Goal: Transaction & Acquisition: Purchase product/service

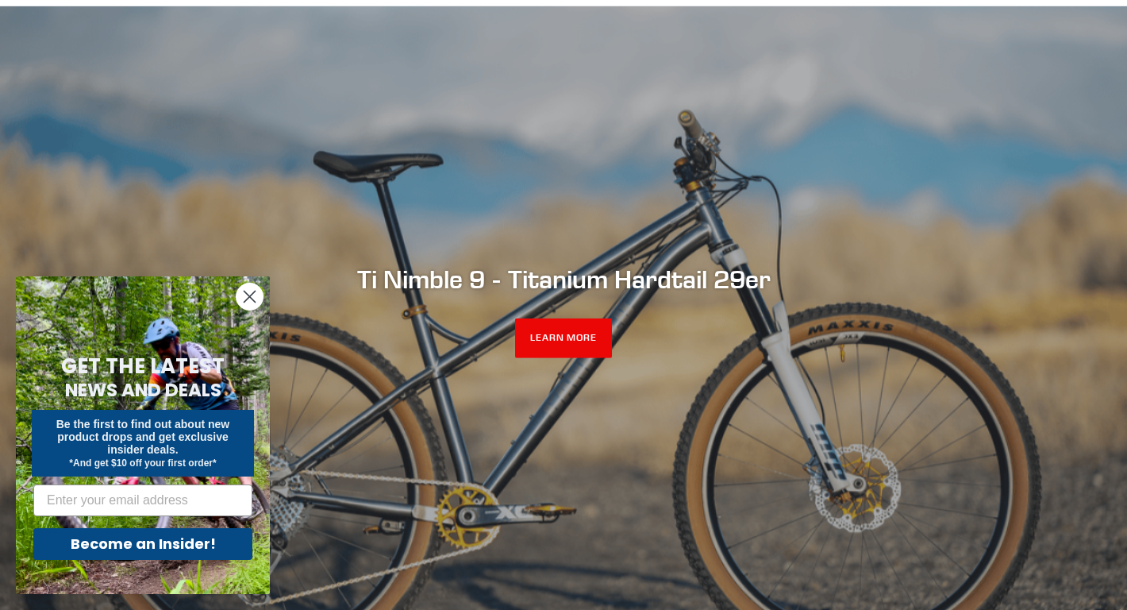
scroll to position [118, 0]
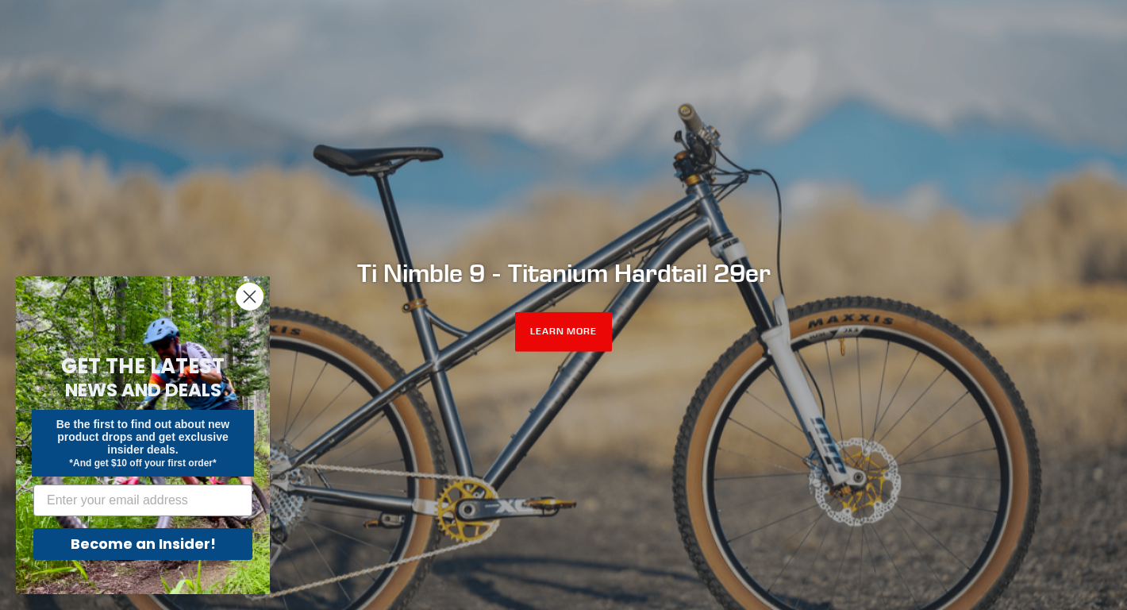
click at [252, 295] on circle "Close dialog" at bounding box center [250, 296] width 26 height 26
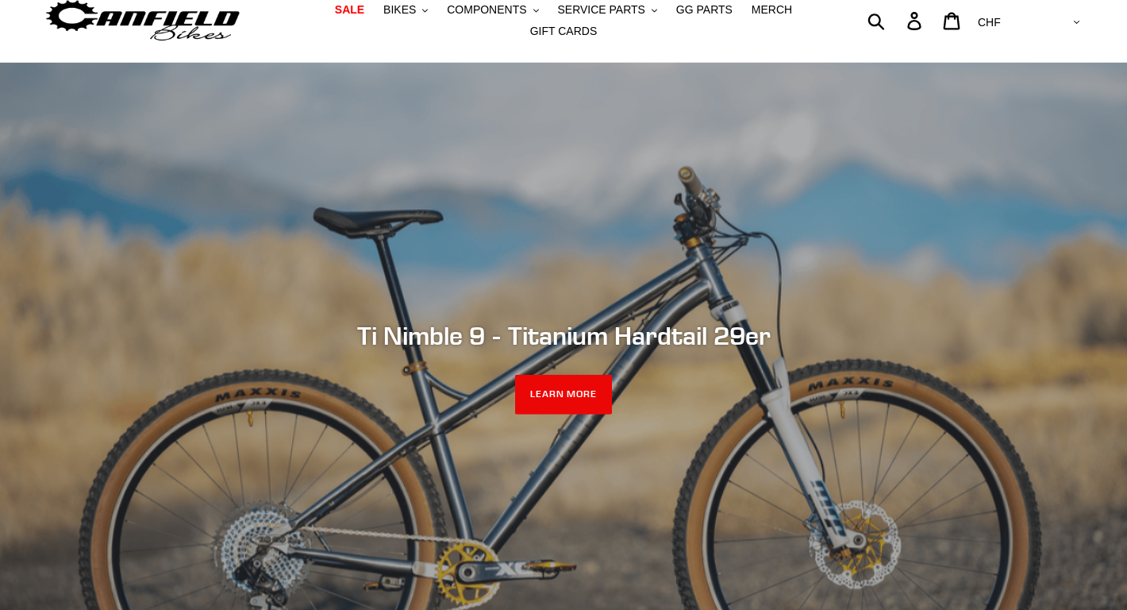
scroll to position [0, 0]
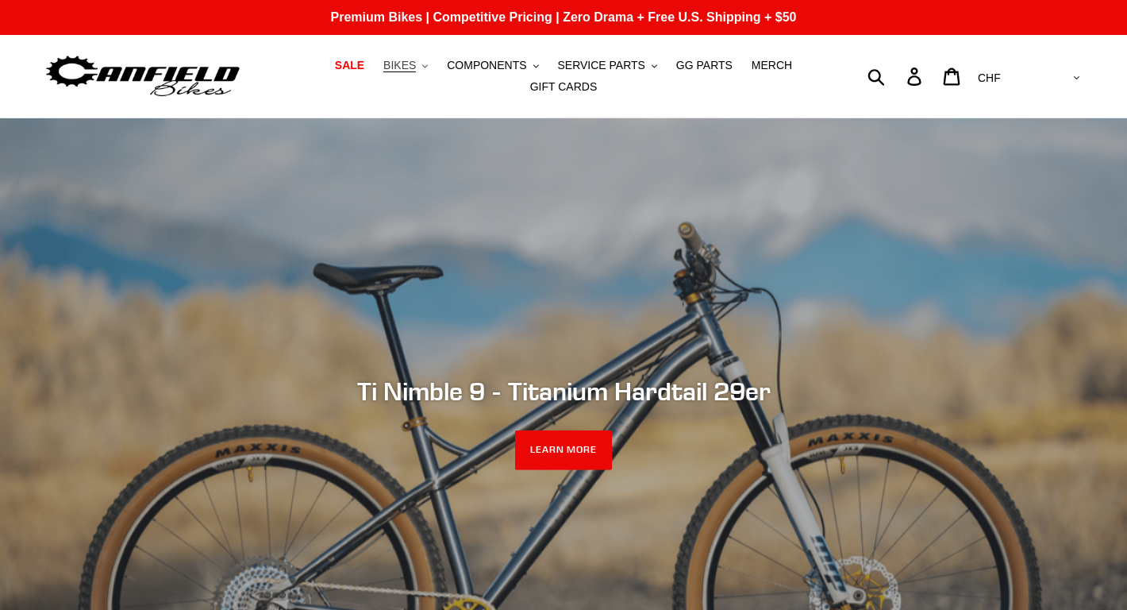
click at [426, 72] on button "BIKES .cls-1{fill:#231f20}" at bounding box center [406, 65] width 60 height 21
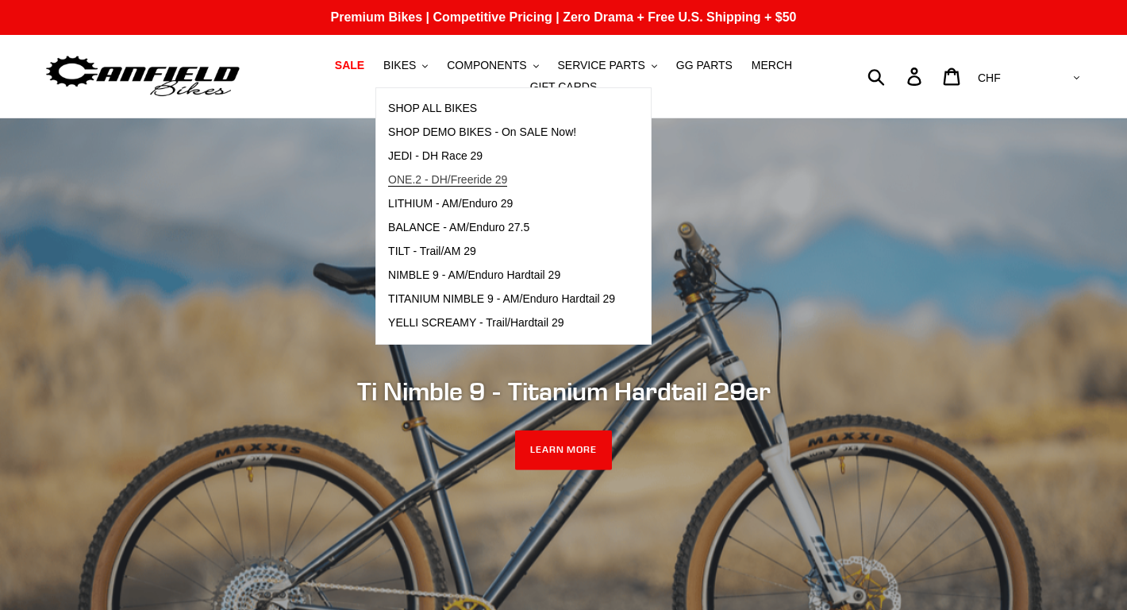
click at [454, 179] on span "ONE.2 - DH/Freeride 29" at bounding box center [447, 179] width 119 height 13
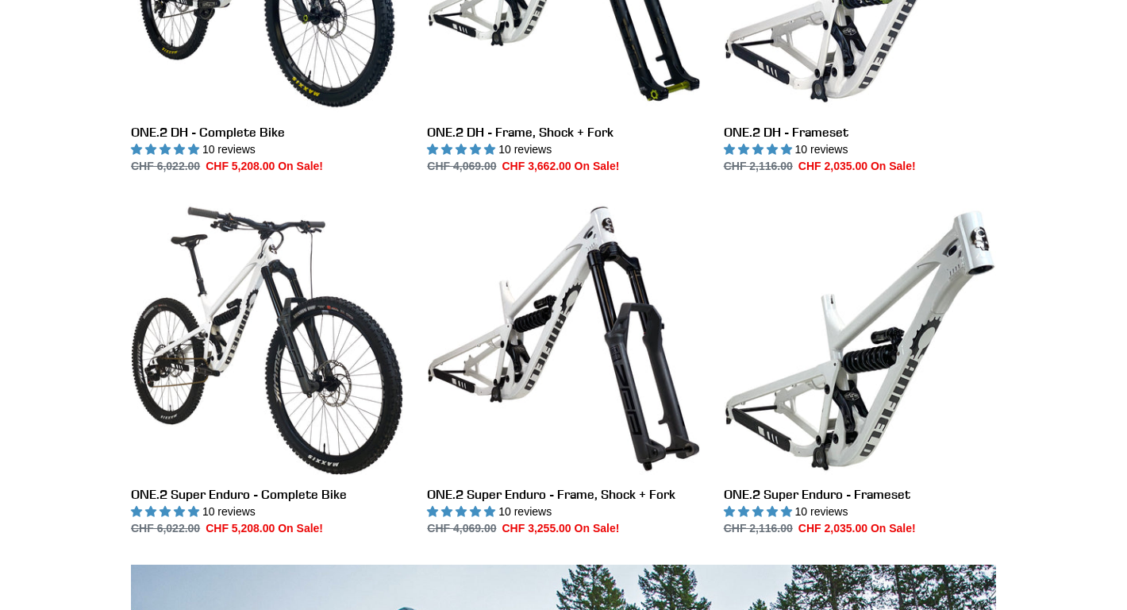
scroll to position [635, 0]
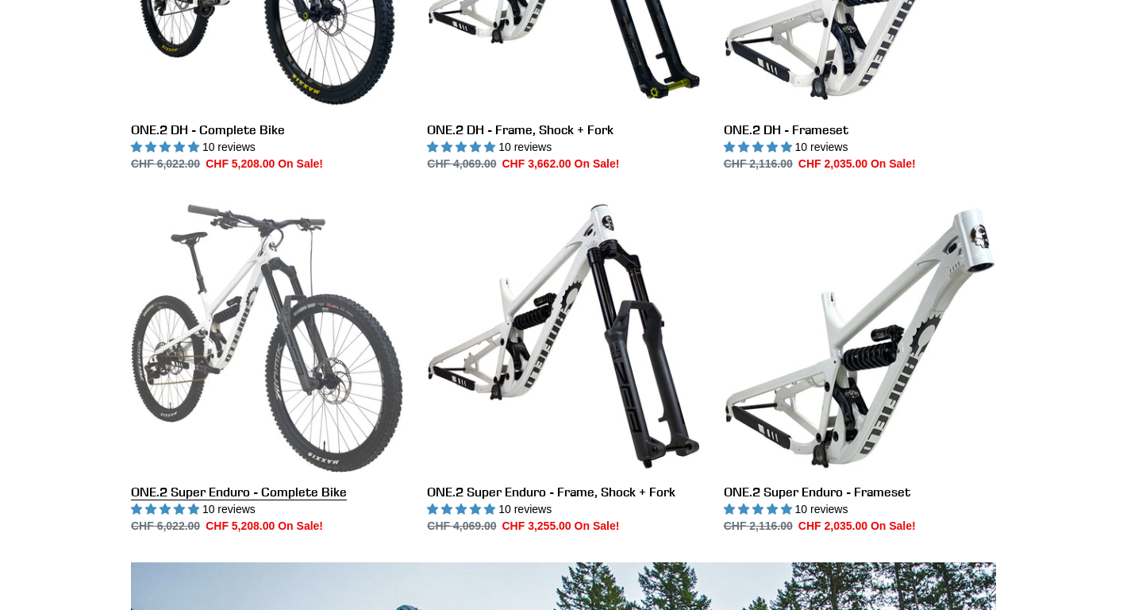
click at [274, 328] on link "ONE.2 Super Enduro - Complete Bike" at bounding box center [267, 367] width 272 height 334
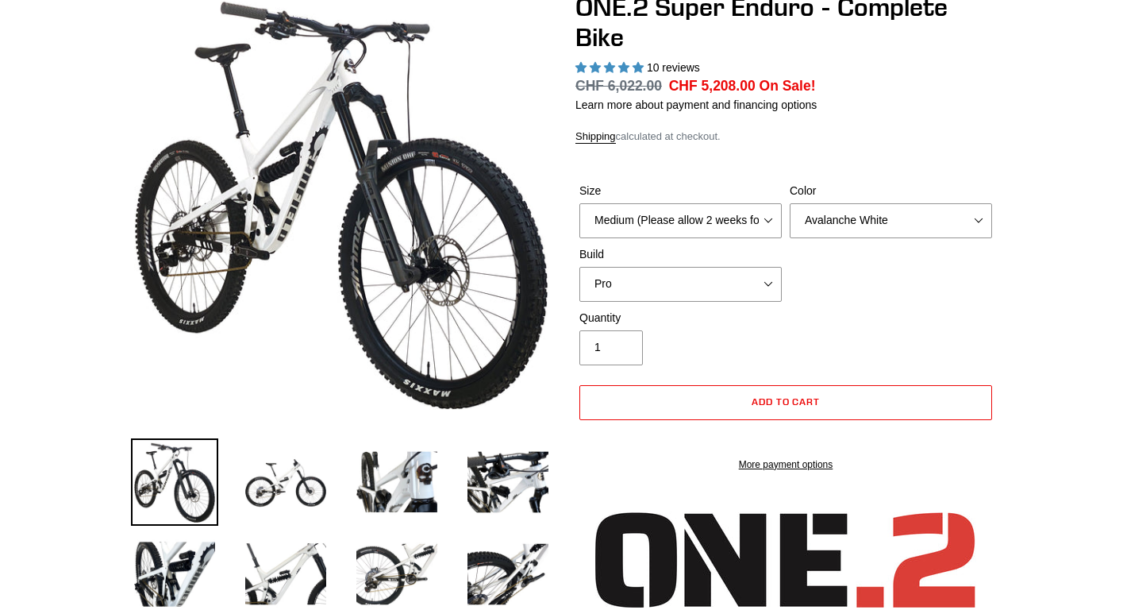
select select "highest-rating"
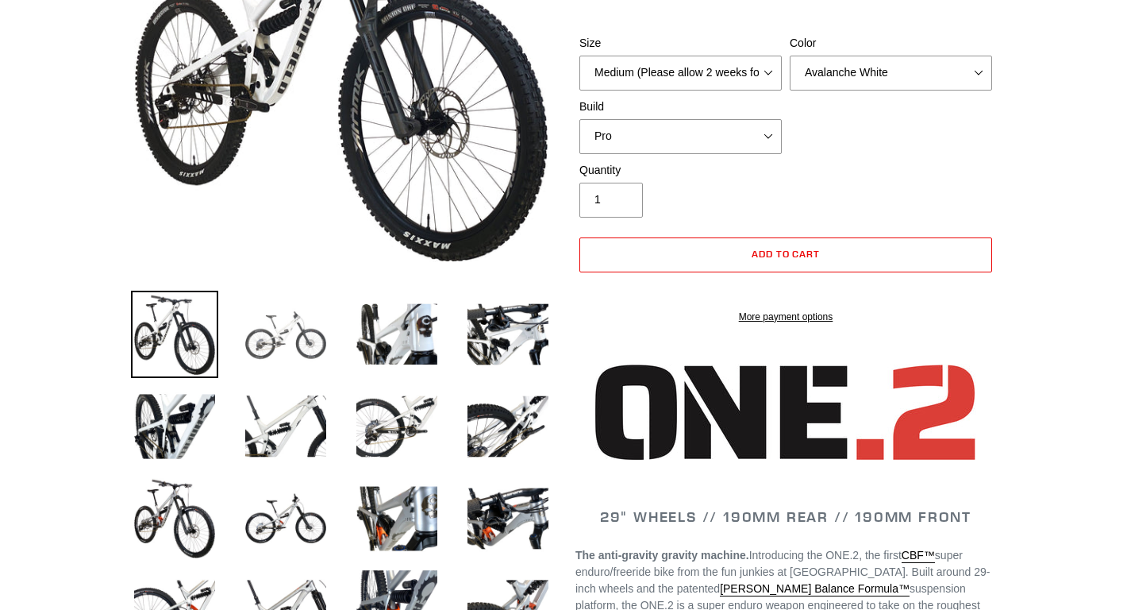
click at [277, 350] on img at bounding box center [285, 334] width 87 height 87
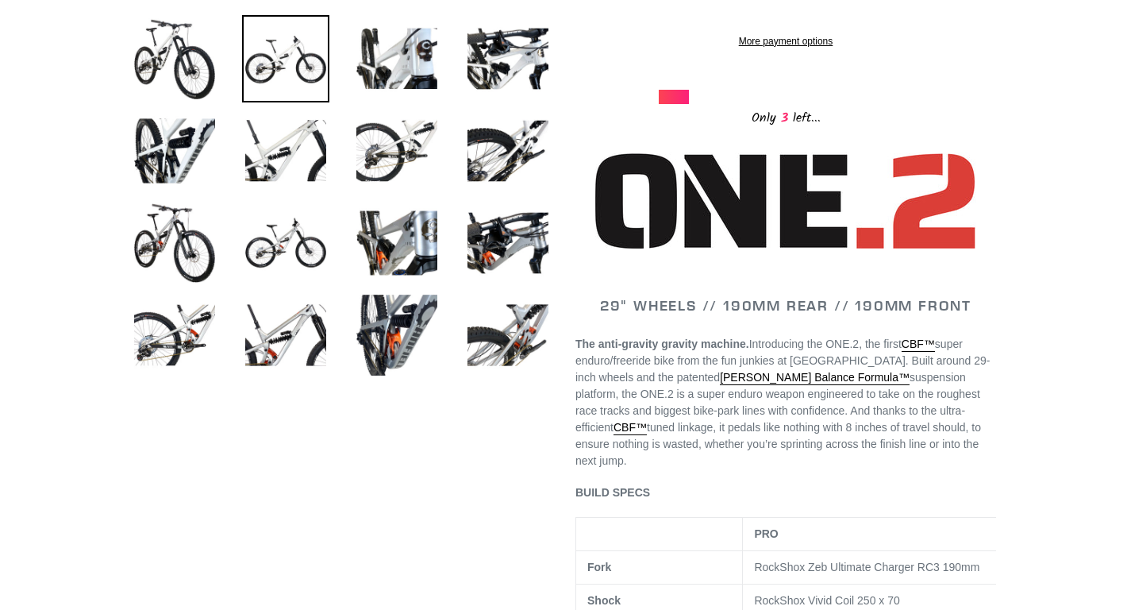
scroll to position [610, 0]
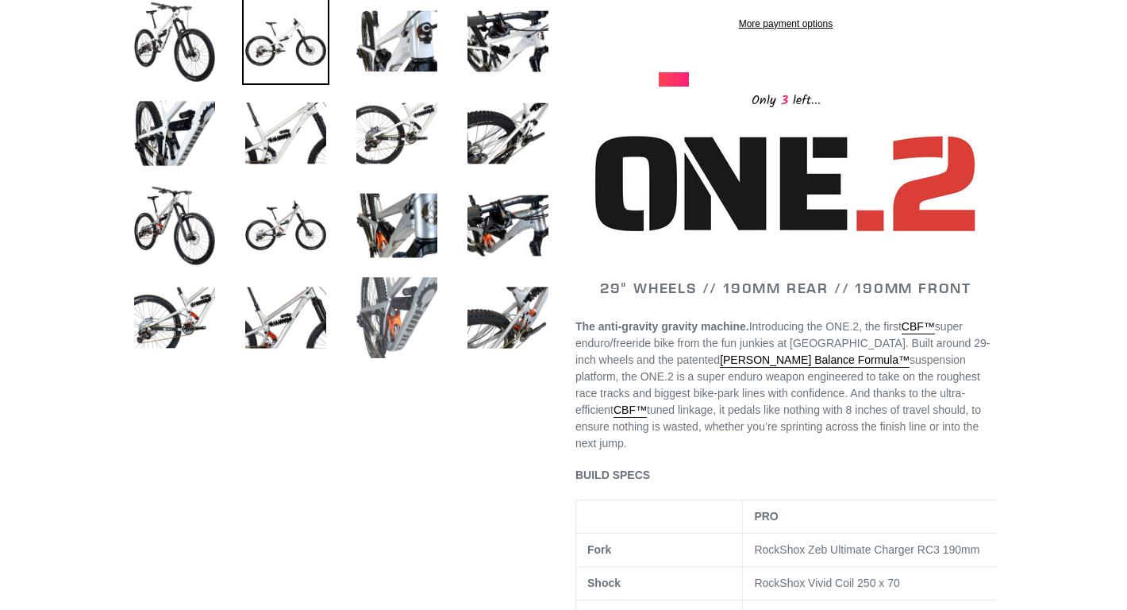
click at [390, 310] on img at bounding box center [396, 317] width 87 height 87
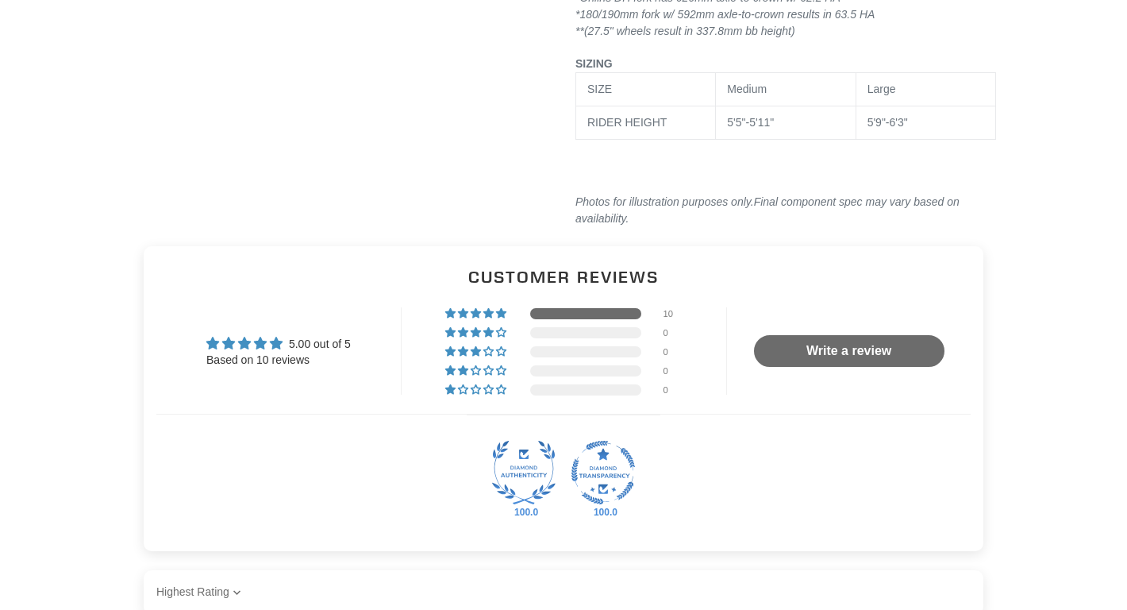
scroll to position [2811, 0]
